Goal: Task Accomplishment & Management: Manage account settings

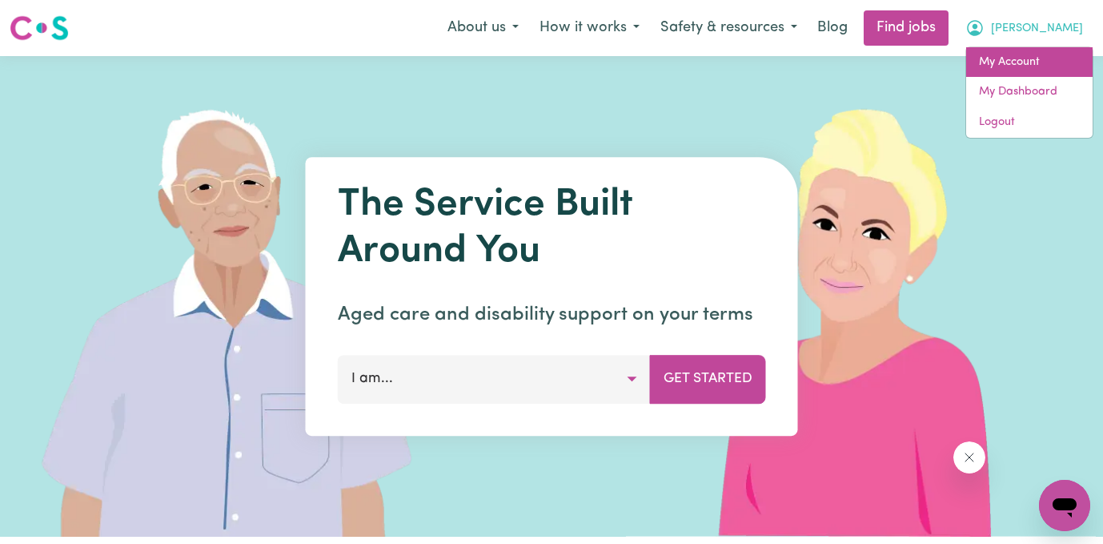
click at [1009, 57] on link "My Account" at bounding box center [1030, 62] width 127 height 30
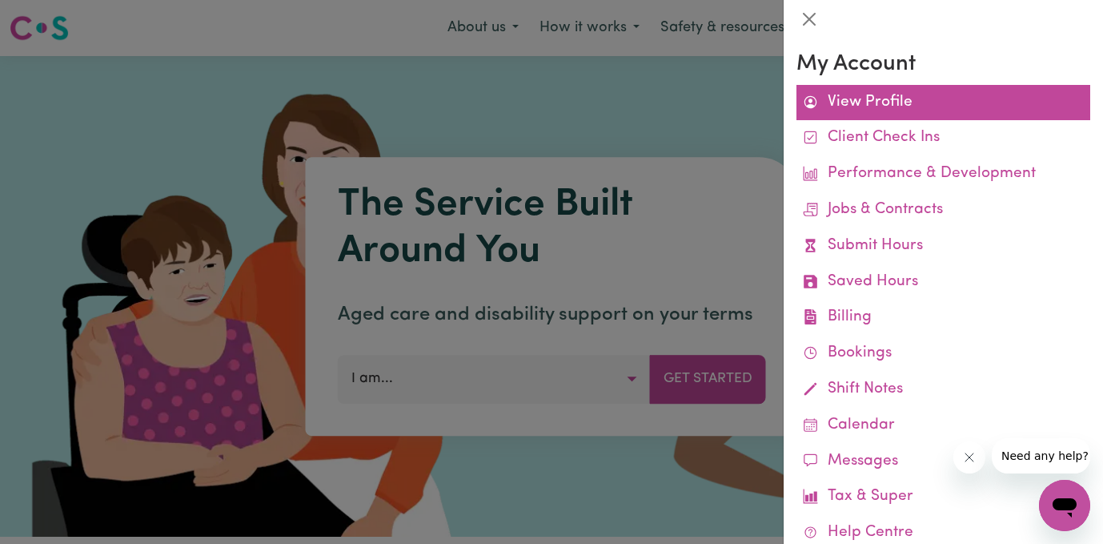
click at [854, 98] on link "View Profile" at bounding box center [944, 103] width 294 height 36
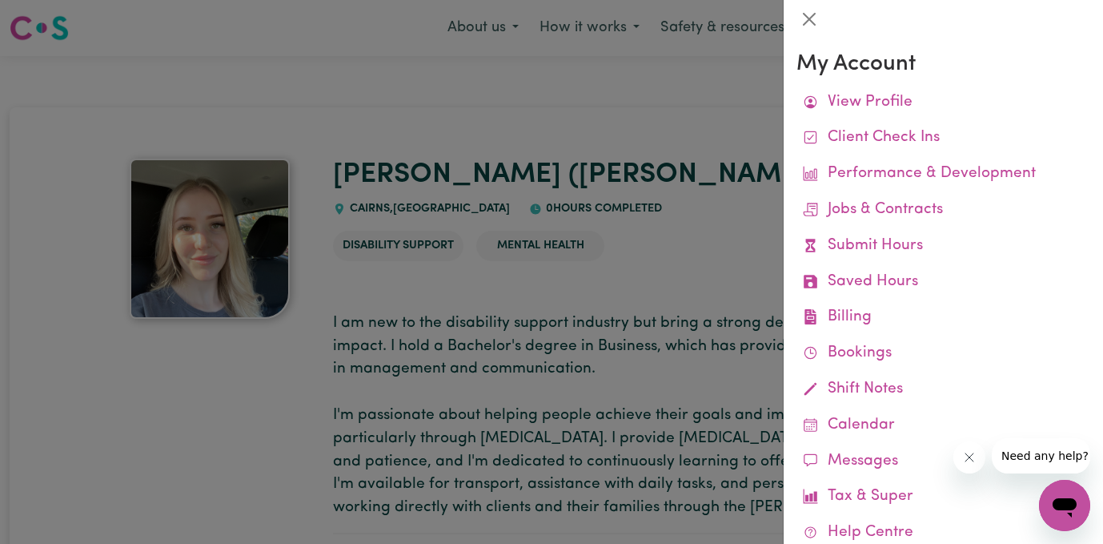
click at [726, 148] on div at bounding box center [551, 272] width 1103 height 544
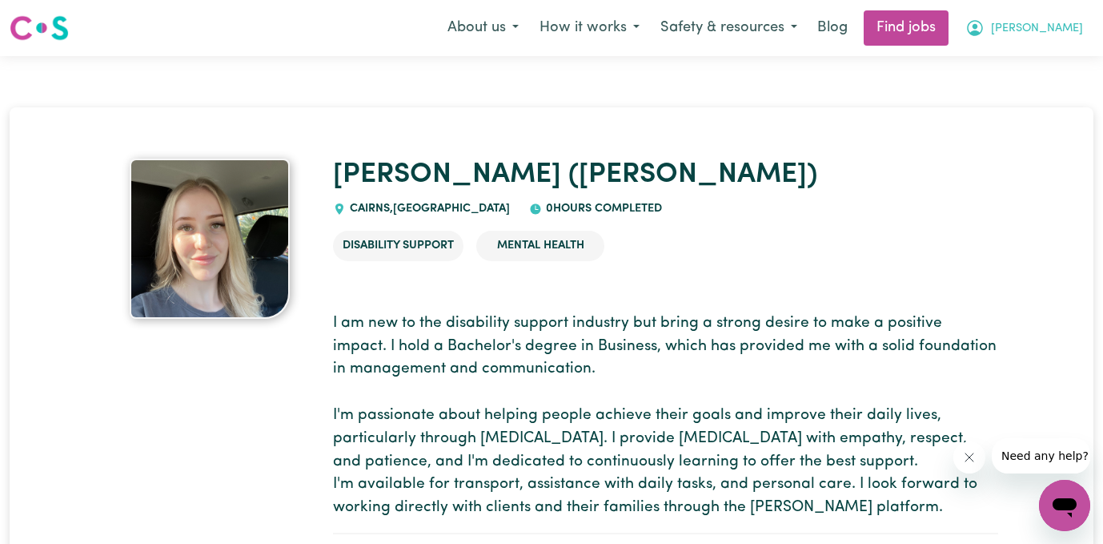
click at [1053, 22] on button "[PERSON_NAME]" at bounding box center [1024, 28] width 139 height 34
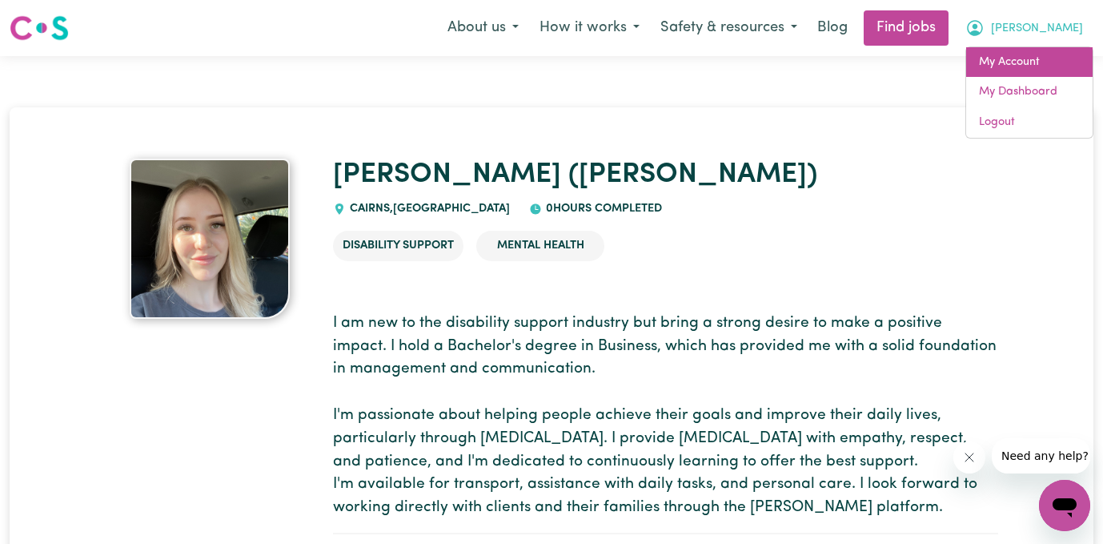
click at [1003, 63] on link "My Account" at bounding box center [1030, 62] width 127 height 30
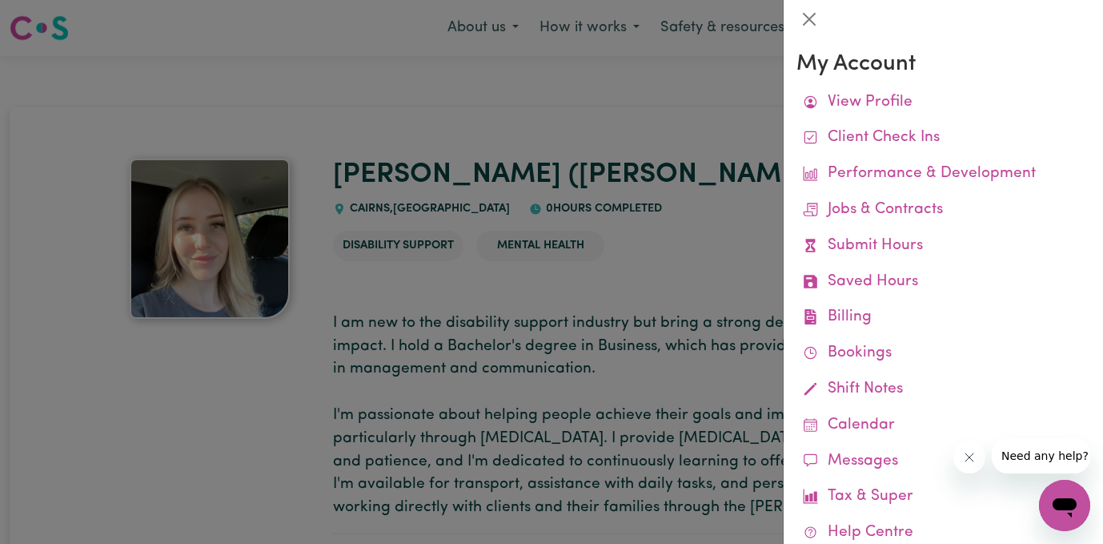
click at [967, 453] on icon "Close message from company" at bounding box center [969, 457] width 13 height 13
click at [807, 22] on button "Close" at bounding box center [810, 19] width 26 height 26
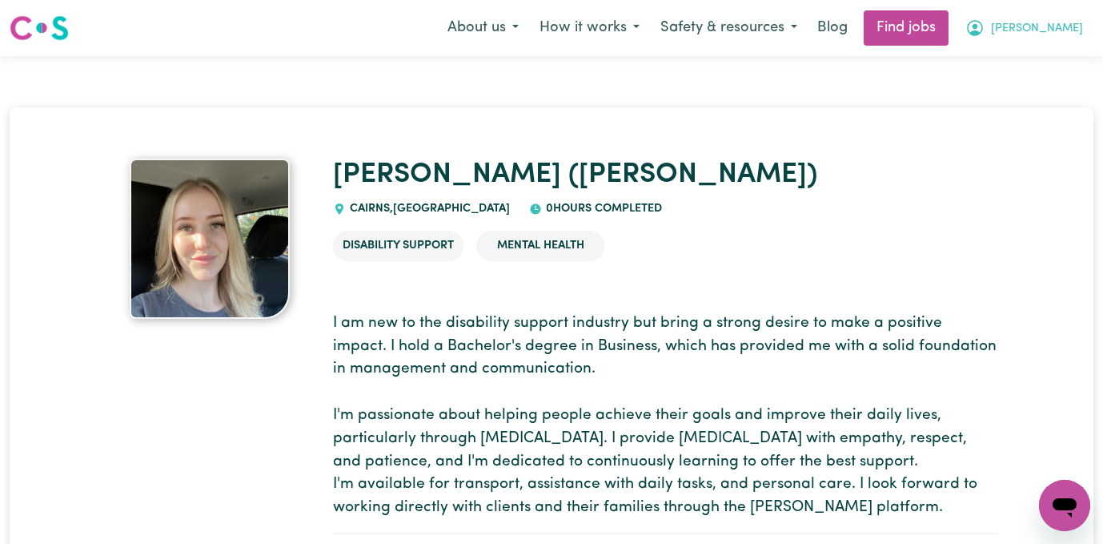
click at [1067, 38] on button "[PERSON_NAME]" at bounding box center [1024, 28] width 139 height 34
click at [1022, 86] on link "My Dashboard" at bounding box center [1030, 92] width 127 height 30
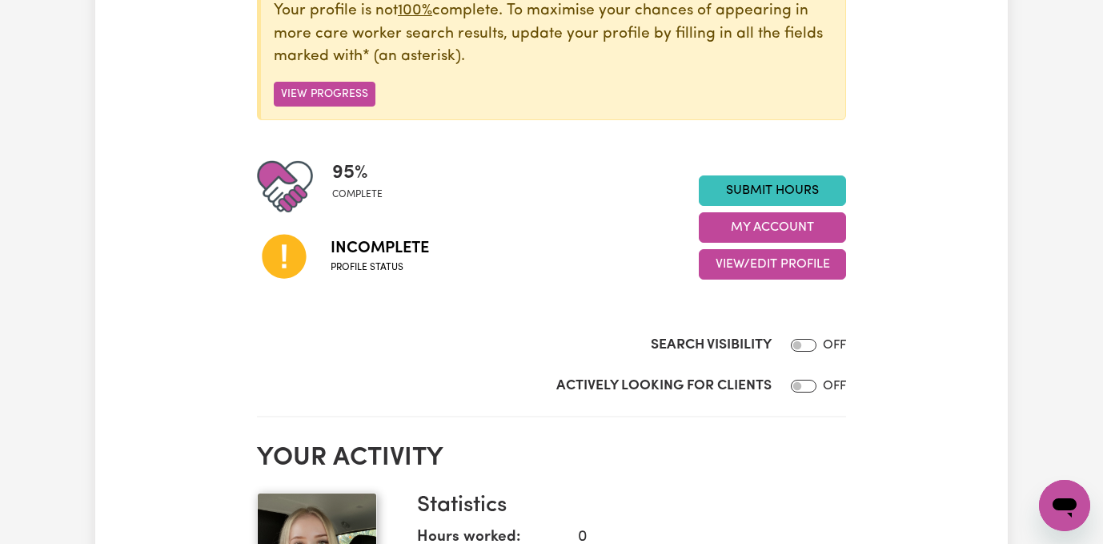
scroll to position [237, 0]
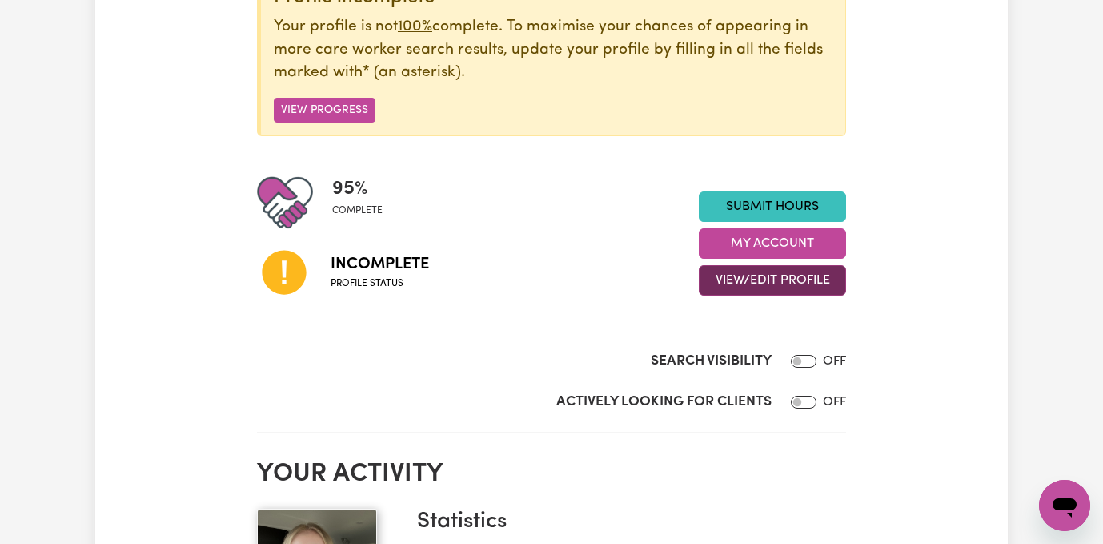
click at [782, 271] on button "View/Edit Profile" at bounding box center [772, 280] width 147 height 30
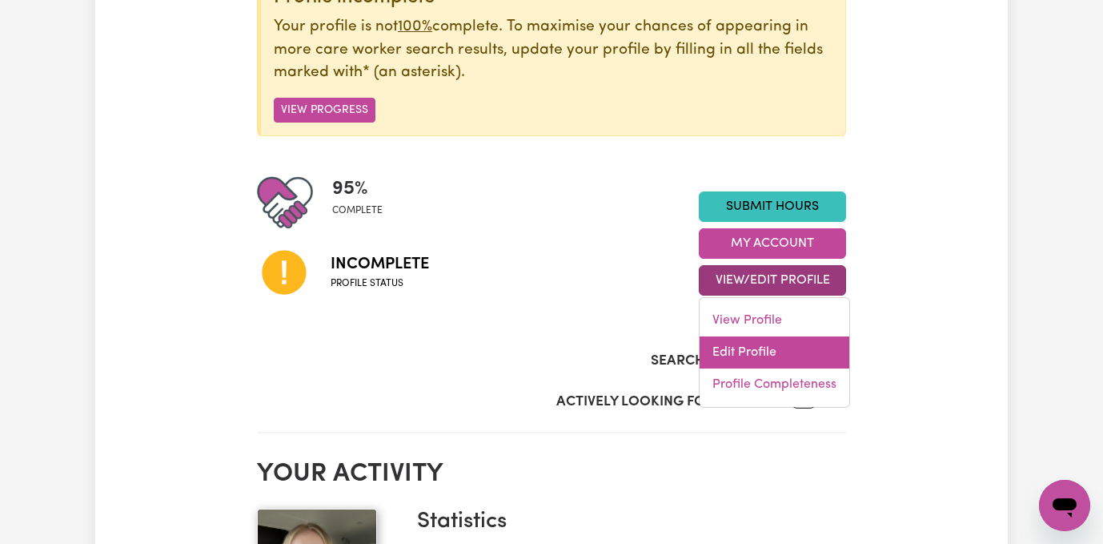
click at [722, 356] on link "Edit Profile" at bounding box center [775, 352] width 150 height 32
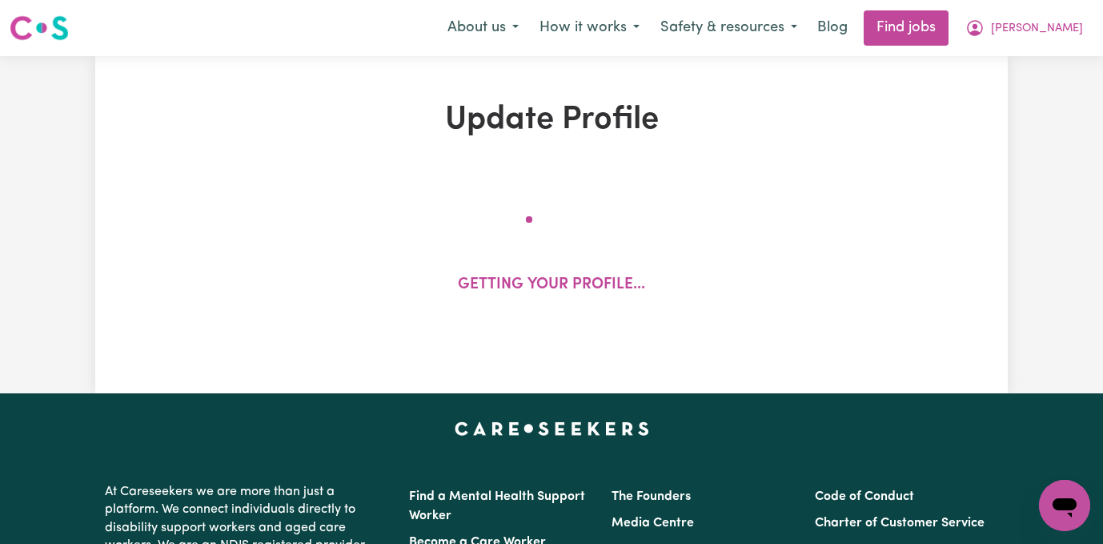
select select "[DEMOGRAPHIC_DATA]"
select select "[DEMOGRAPHIC_DATA] Citizen"
select select "Studying a healthcare related degree or qualification"
select select "50"
select select "65"
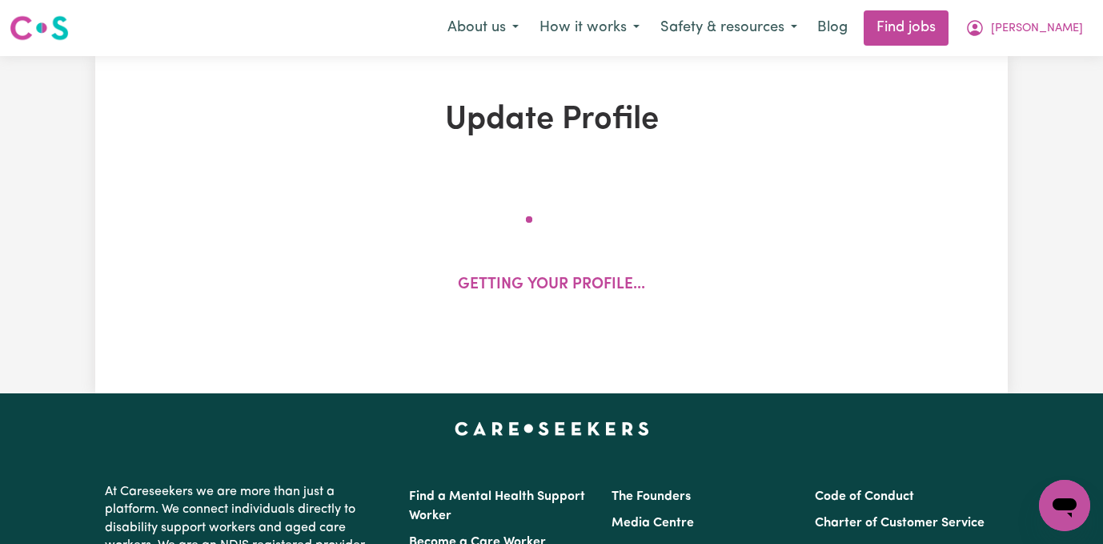
select select "70"
